Goal: Check status: Check status

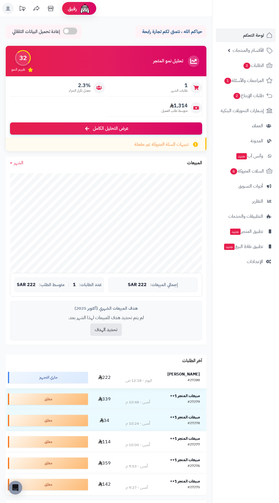
click at [190, 379] on div "#27280" at bounding box center [194, 381] width 12 height 6
click at [189, 373] on strong "عبداللطيف العنزي" at bounding box center [183, 374] width 32 height 6
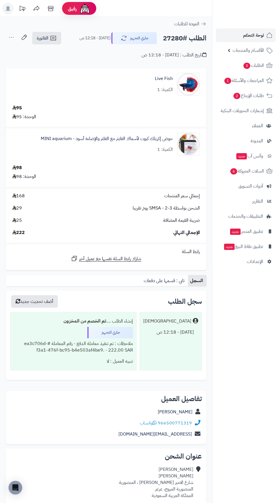
scroll to position [258, 0]
